Goal: Transaction & Acquisition: Purchase product/service

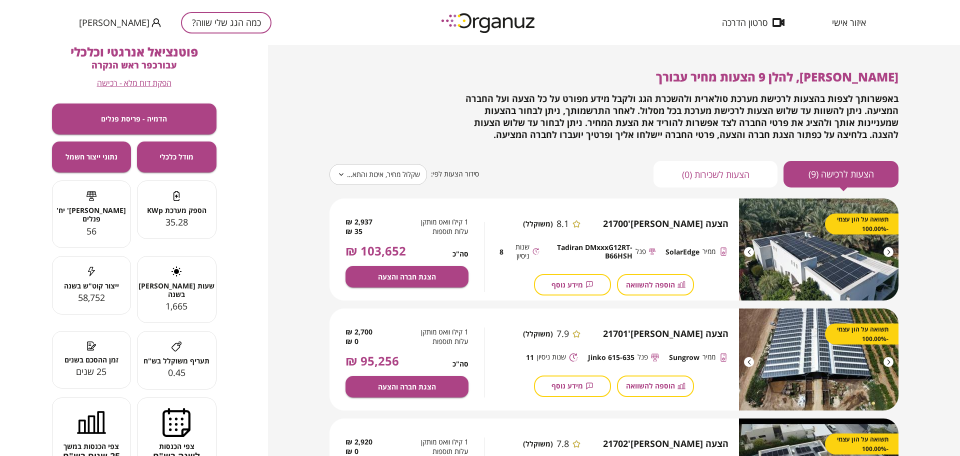
click at [842, 28] on span "איזור אישי" at bounding box center [849, 23] width 34 height 10
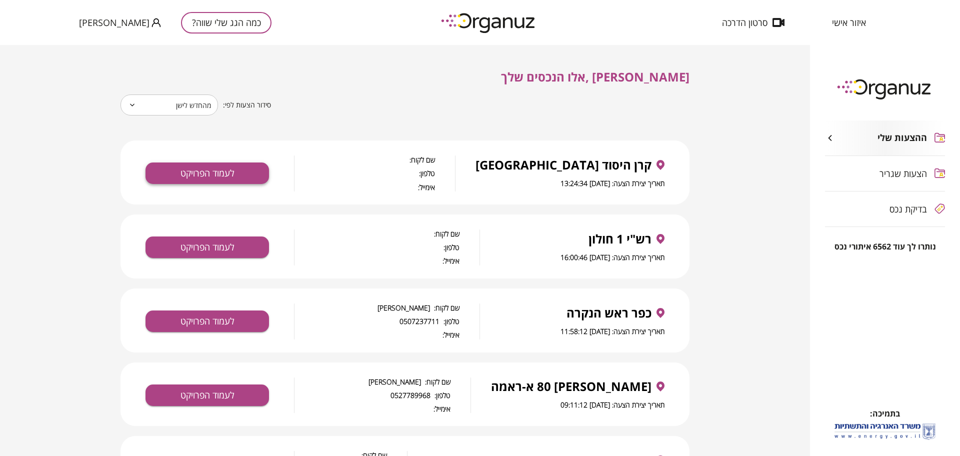
click at [248, 173] on button "לעמוד הפרויקט" at bounding box center [208, 174] width 124 height 22
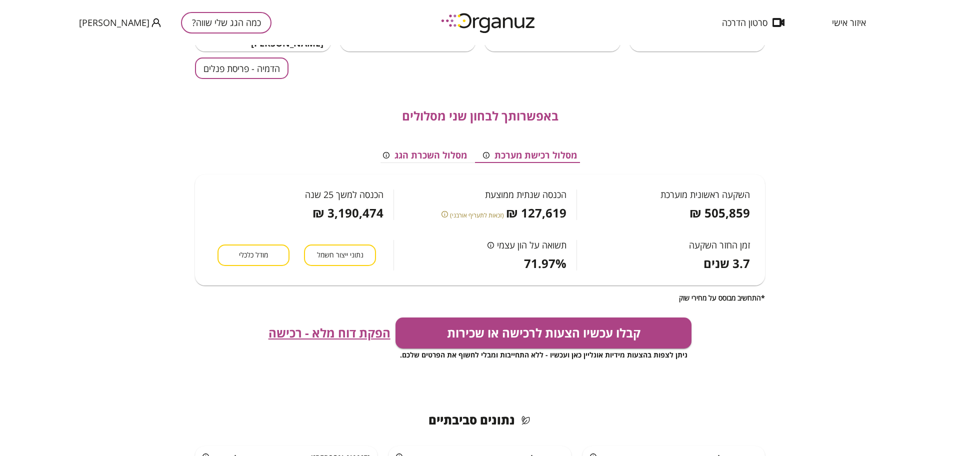
scroll to position [125, 0]
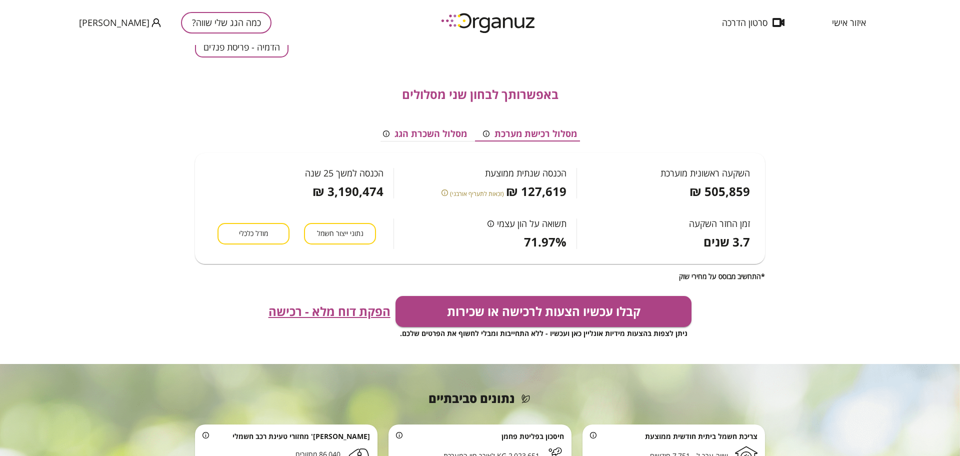
click at [335, 305] on span "הפקת דוח מלא - רכישה" at bounding box center [330, 312] width 122 height 14
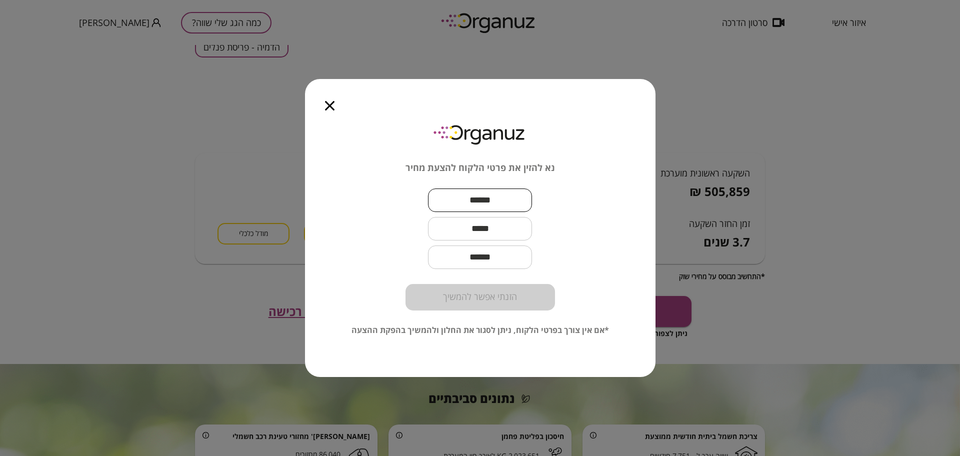
click at [482, 202] on input "text" at bounding box center [480, 201] width 104 height 30
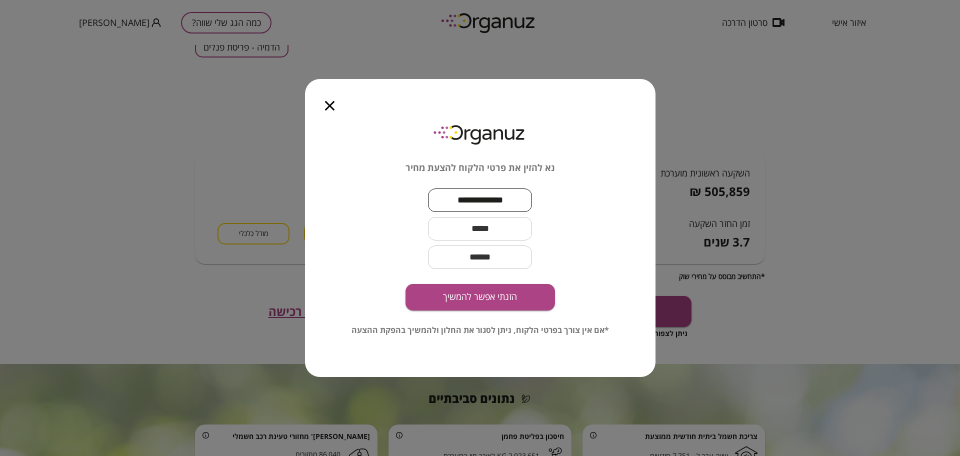
type input "**********"
click at [493, 231] on input "text" at bounding box center [480, 229] width 104 height 30
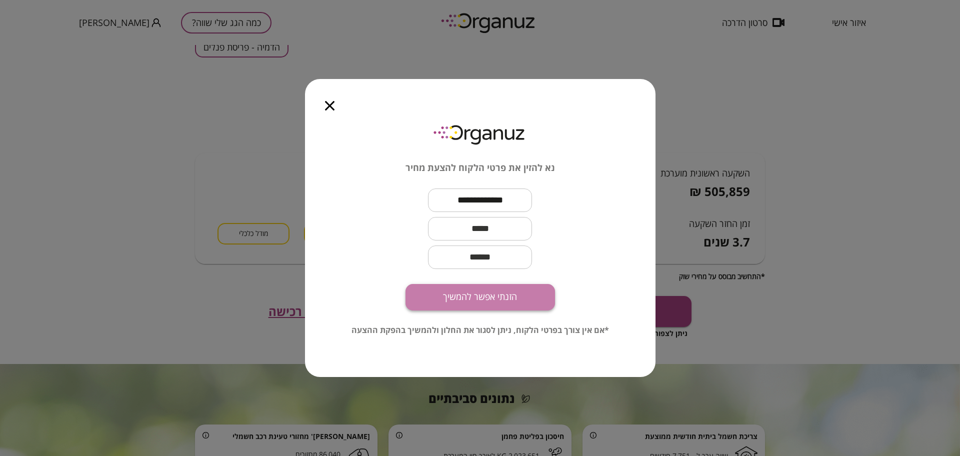
click at [534, 301] on button "הזנתי אפשר להמשיך" at bounding box center [481, 297] width 150 height 27
